Goal: Find specific page/section: Find specific page/section

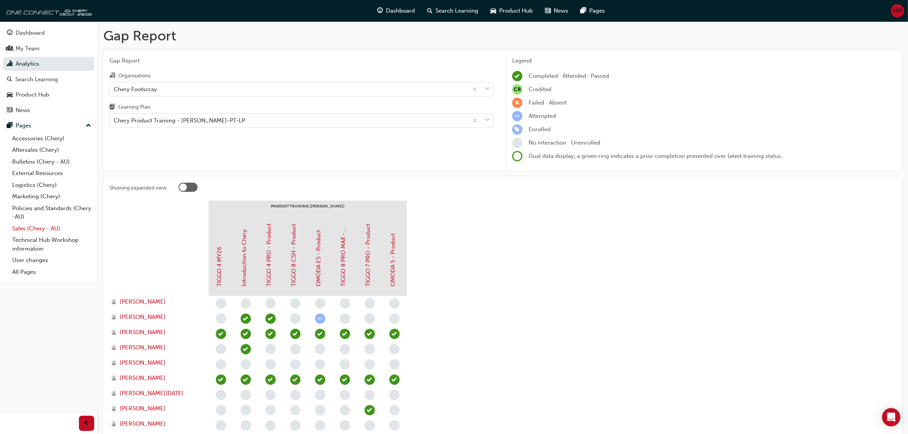
click at [22, 227] on link "Sales (Chery - AU)" at bounding box center [51, 229] width 85 height 12
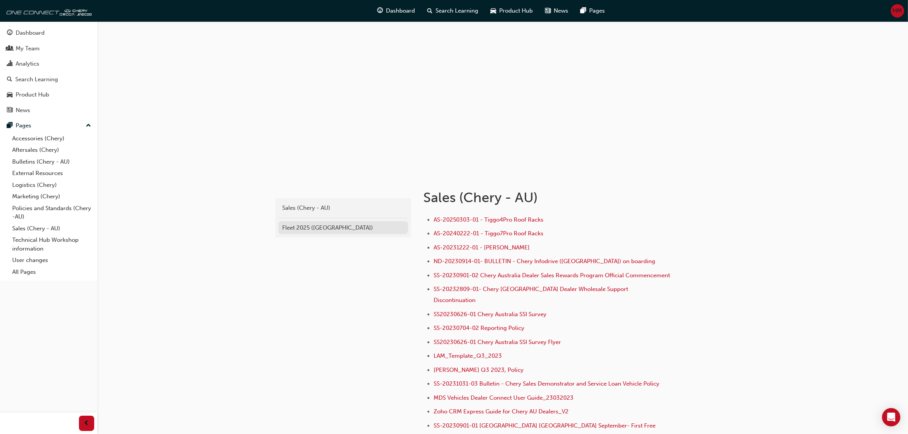
click at [311, 225] on div "Fleet 2025 ([GEOGRAPHIC_DATA])" at bounding box center [343, 227] width 122 height 9
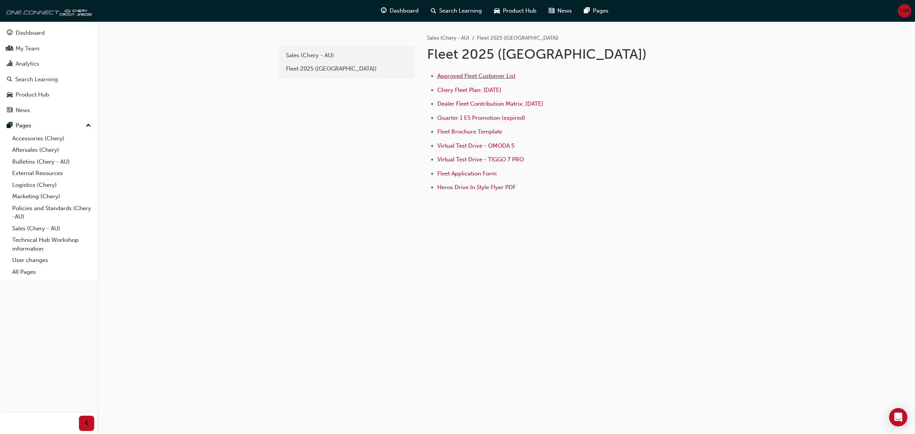
click at [439, 77] on span "Approved Fleet Customer List" at bounding box center [476, 75] width 78 height 7
